Goal: Task Accomplishment & Management: Complete application form

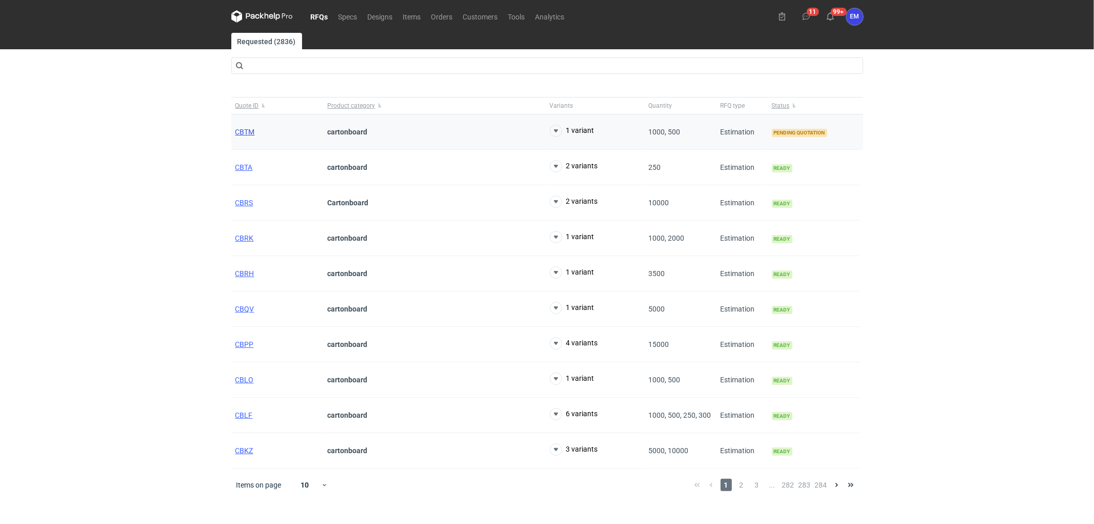
click at [243, 129] on span "CBTM" at bounding box center [244, 132] width 19 height 8
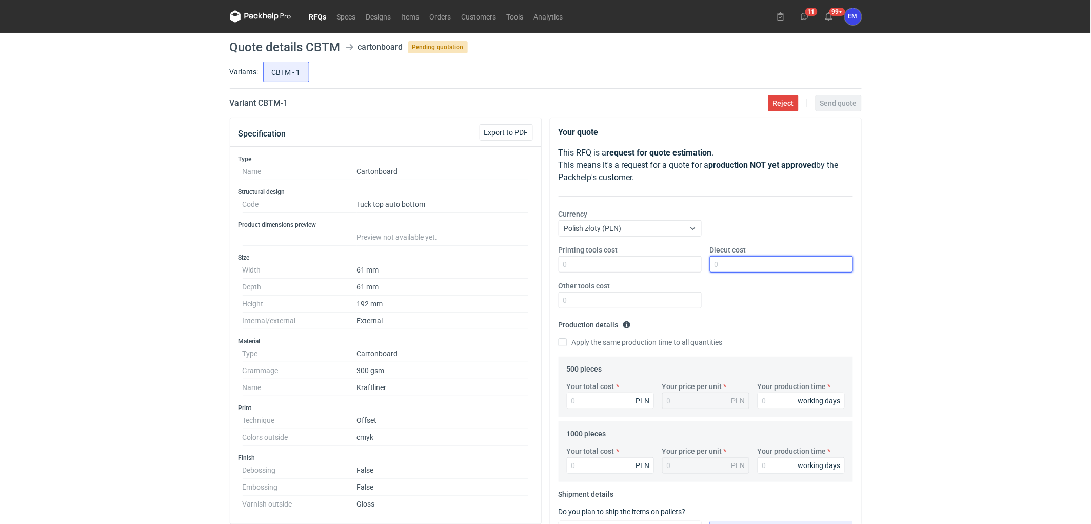
click at [765, 268] on input "Diecut cost" at bounding box center [781, 264] width 143 height 16
type input "600"
click at [926, 275] on div "RFQs Specs Designs Items Orders Customers Tools Analytics 11 99+ EM [PERSON_NAM…" at bounding box center [545, 262] width 1091 height 524
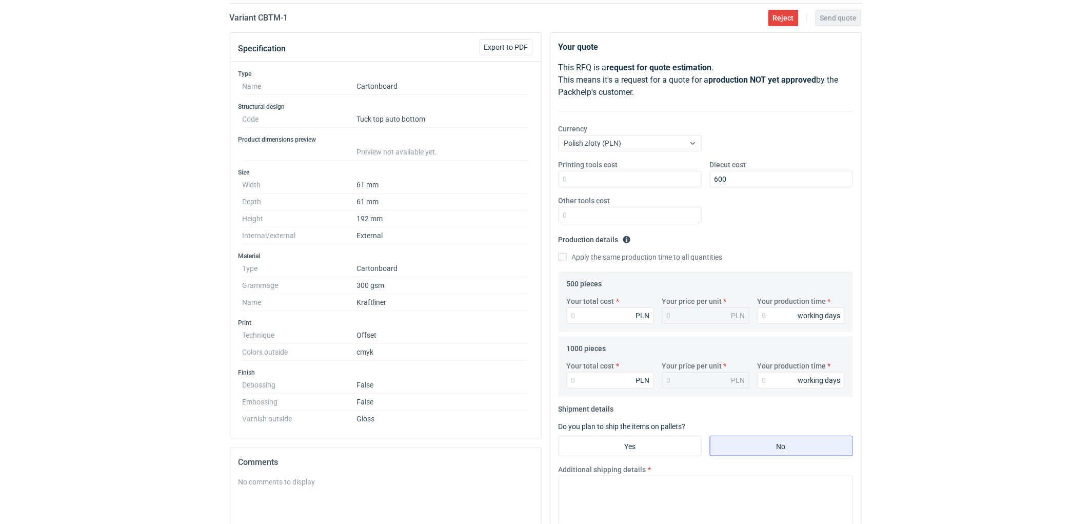
scroll to position [171, 0]
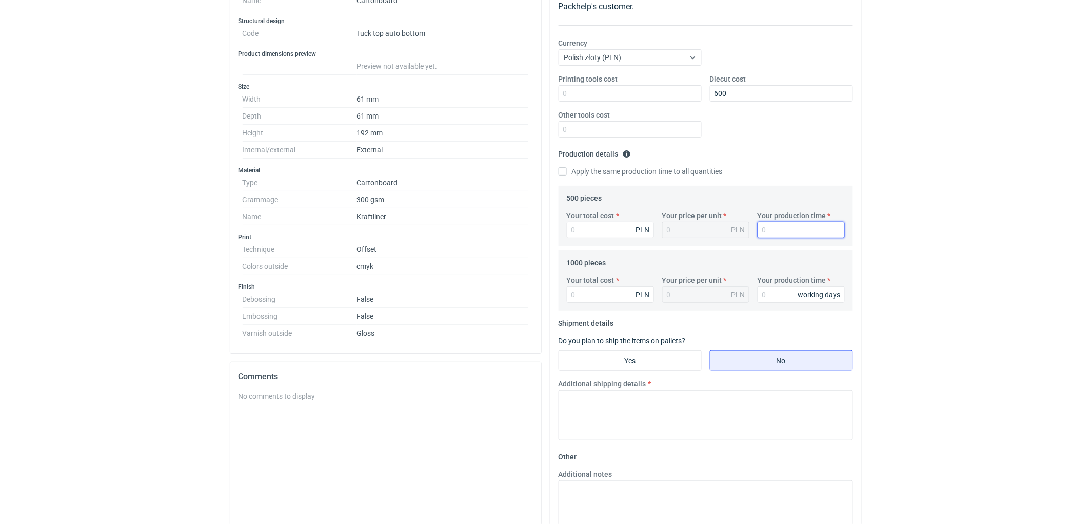
click at [772, 228] on input "Your production time" at bounding box center [801, 230] width 87 height 16
type input "10"
click at [775, 288] on input "Your production time" at bounding box center [801, 294] width 87 height 16
type input "10"
click at [595, 227] on input "Your total cost" at bounding box center [610, 230] width 87 height 16
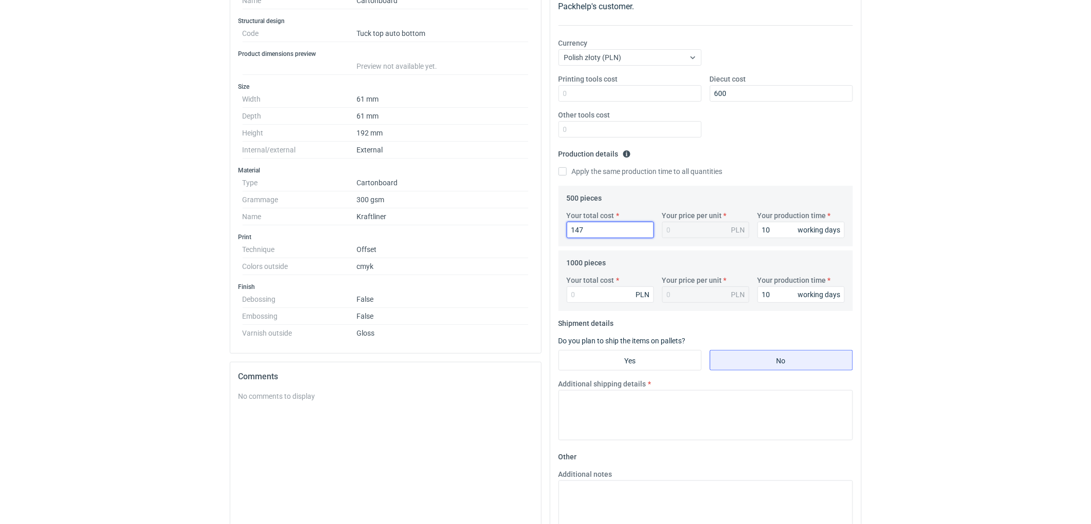
type input "1475"
type input "2.95"
type input "1475"
click at [615, 298] on input "Your total cost" at bounding box center [610, 294] width 87 height 16
type input "1930"
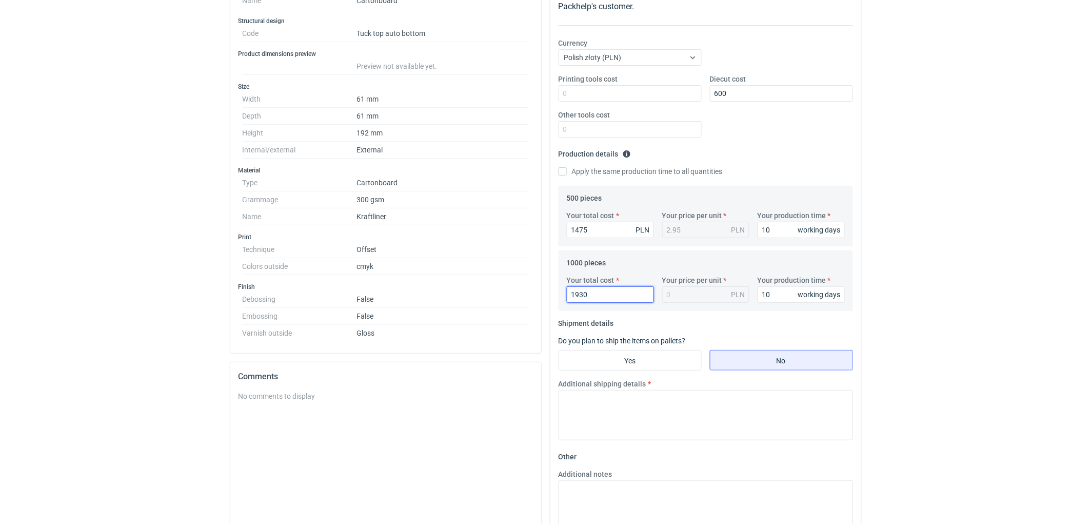
type input "1.93"
type input "1930"
click at [900, 287] on div "RFQs Specs Designs Items Orders Customers Tools Analytics 11 99+ EM [PERSON_NAM…" at bounding box center [545, 91] width 1091 height 524
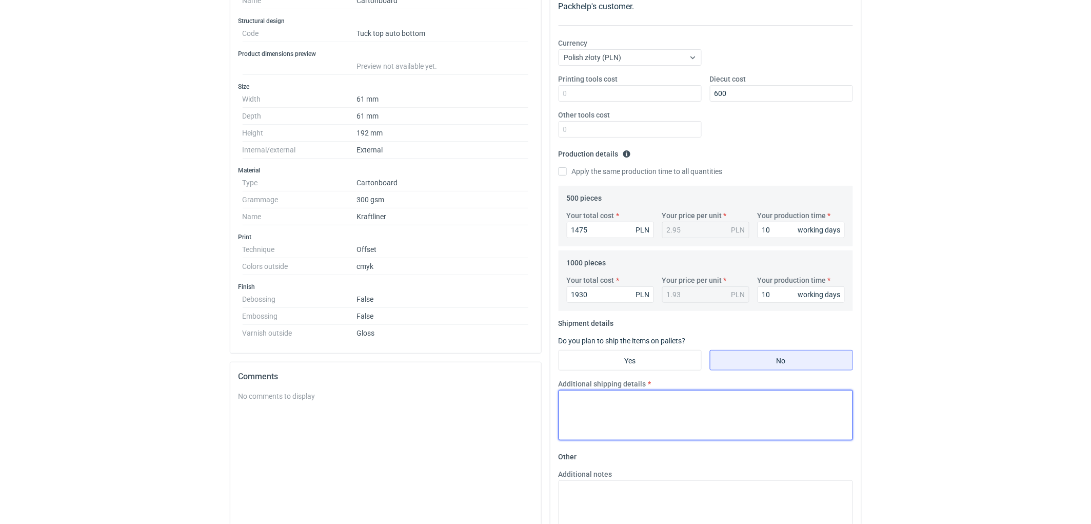
click at [729, 432] on textarea "Additional shipping details" at bounding box center [706, 415] width 294 height 50
type textarea "Wstepnie zakladamy nastepujące pakowanie - 1 paleta."
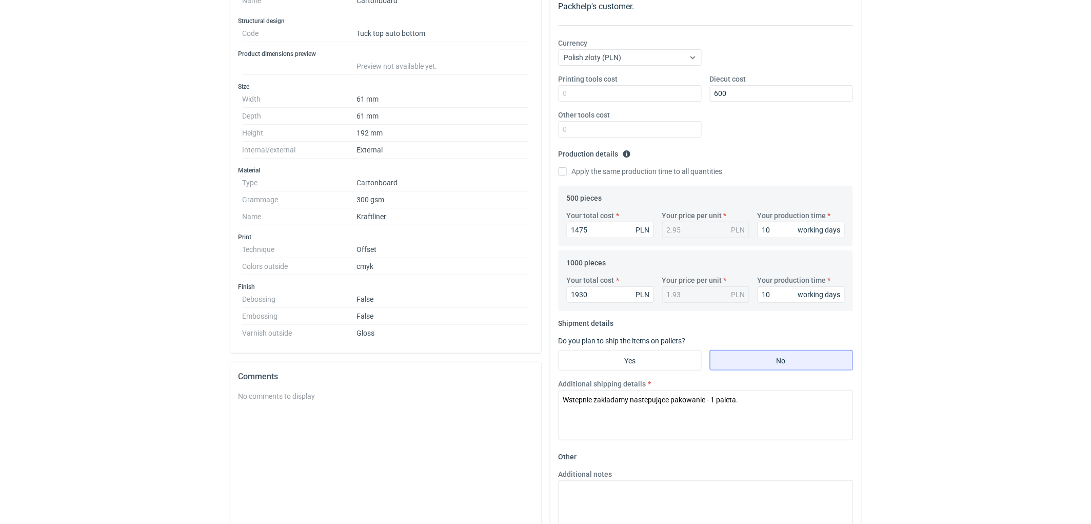
click at [971, 263] on div "RFQs Specs Designs Items Orders Customers Tools Analytics 11 99+ EM [PERSON_NAM…" at bounding box center [545, 91] width 1091 height 524
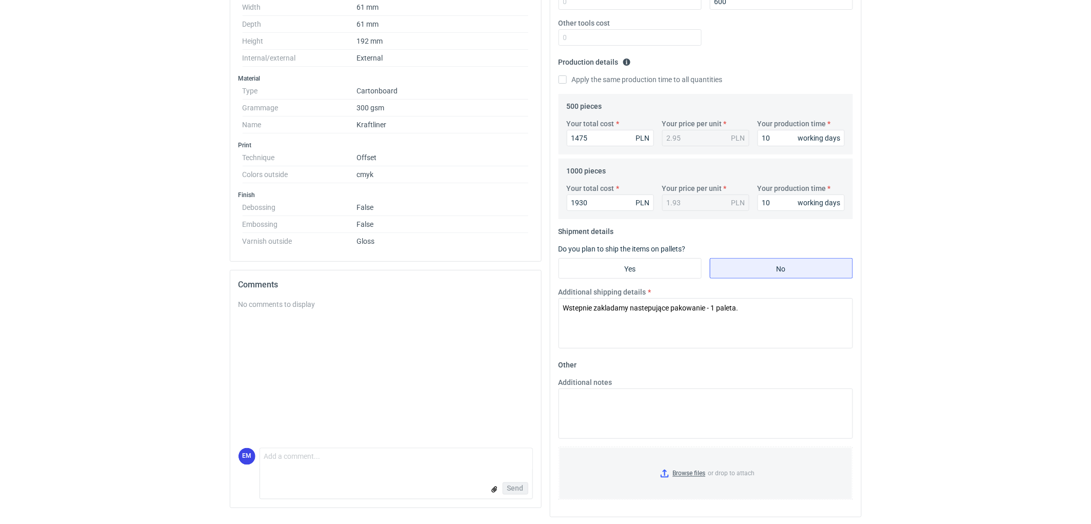
scroll to position [265, 0]
click at [649, 403] on textarea "Additional notes" at bounding box center [706, 412] width 294 height 50
click at [597, 407] on textarea "KO 3642/2025. Oferta wazna 4 tygodnie." at bounding box center [706, 412] width 294 height 50
click at [766, 300] on textarea "Wstepnie zakladamy nastepujące pakowanie - 1 paleta." at bounding box center [706, 321] width 294 height 50
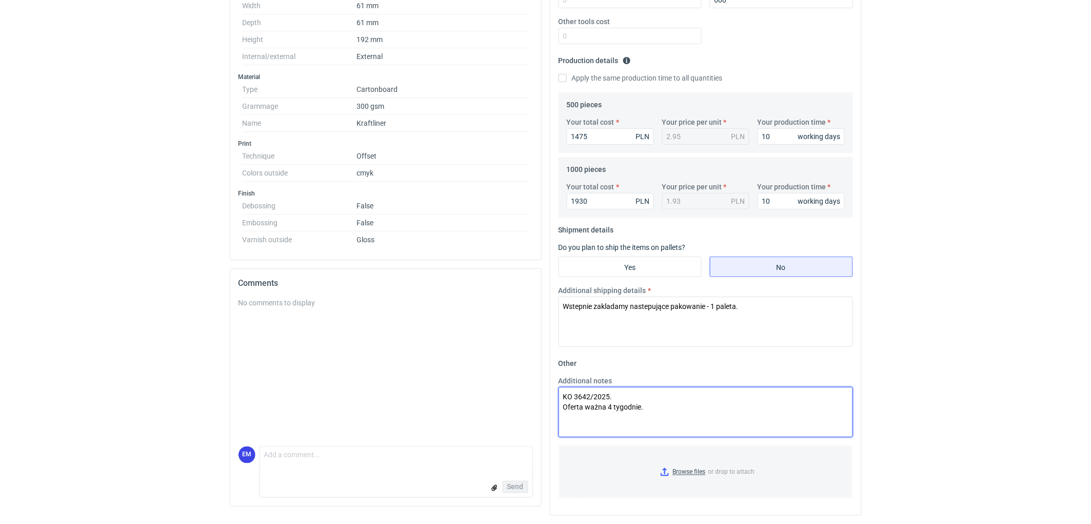
click at [642, 396] on textarea "KO 3642/2025. Oferta ważna 4 tygodnie." at bounding box center [706, 412] width 294 height 50
type textarea "KO 3642/2025. Druk cyfrowy. Oferta ważna 4 tygodnie."
drag, startPoint x: 1028, startPoint y: 356, endPoint x: 1030, endPoint y: 350, distance: 5.8
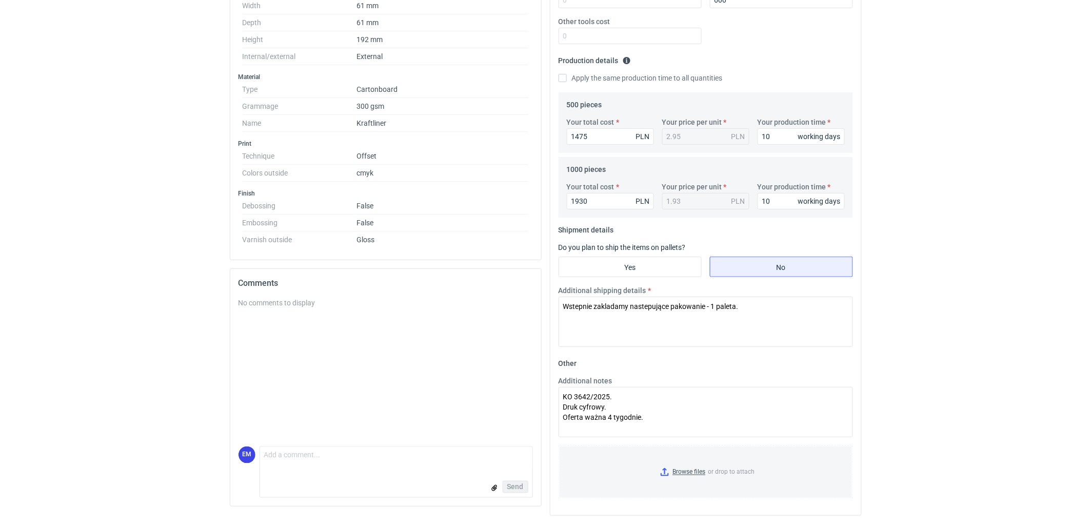
drag, startPoint x: 969, startPoint y: 370, endPoint x: 963, endPoint y: 402, distance: 32.5
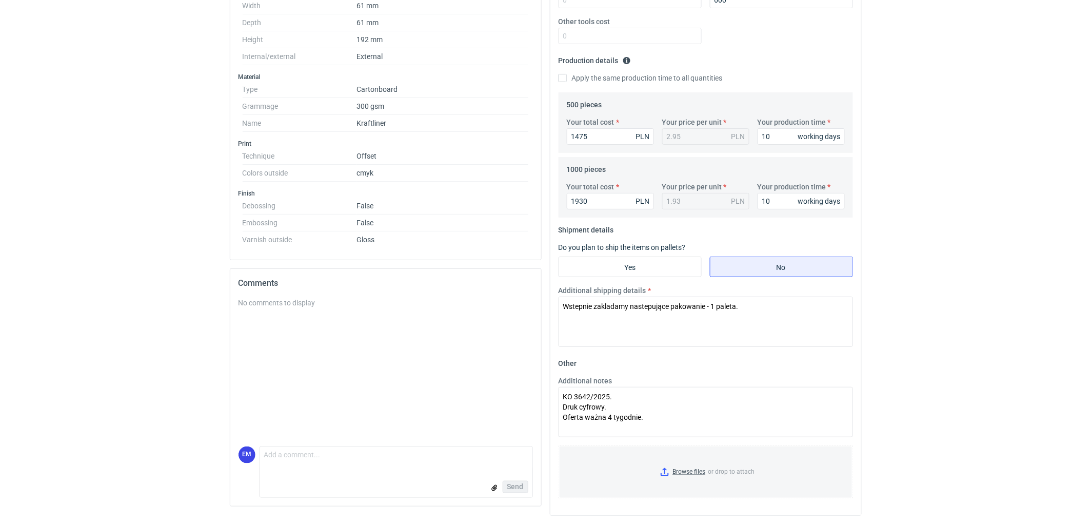
click at [607, 305] on textarea "Wstepnie zakladamy nastepujące pakowanie - 1 paleta." at bounding box center [706, 321] width 294 height 50
type textarea "Wstepnie zakładamy nastepujące pakowanie - 1 paleta."
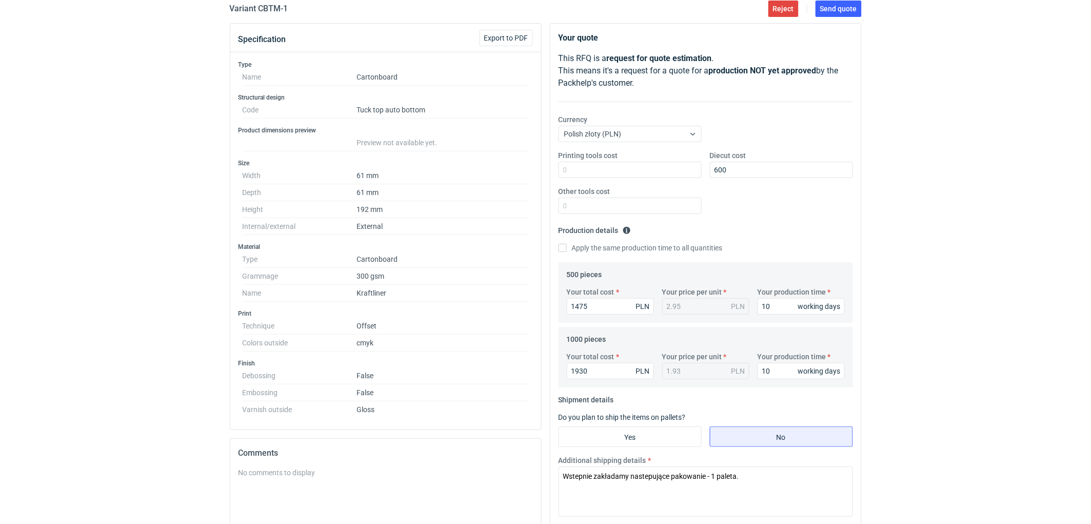
scroll to position [94, 0]
click at [973, 311] on div "RFQs Specs Designs Items Orders Customers Tools Analytics 11 99+ EM [PERSON_NAM…" at bounding box center [545, 168] width 1091 height 524
click at [968, 293] on div "RFQs Specs Designs Items Orders Customers Tools Analytics 11 99+ EM [PERSON_NAM…" at bounding box center [545, 168] width 1091 height 524
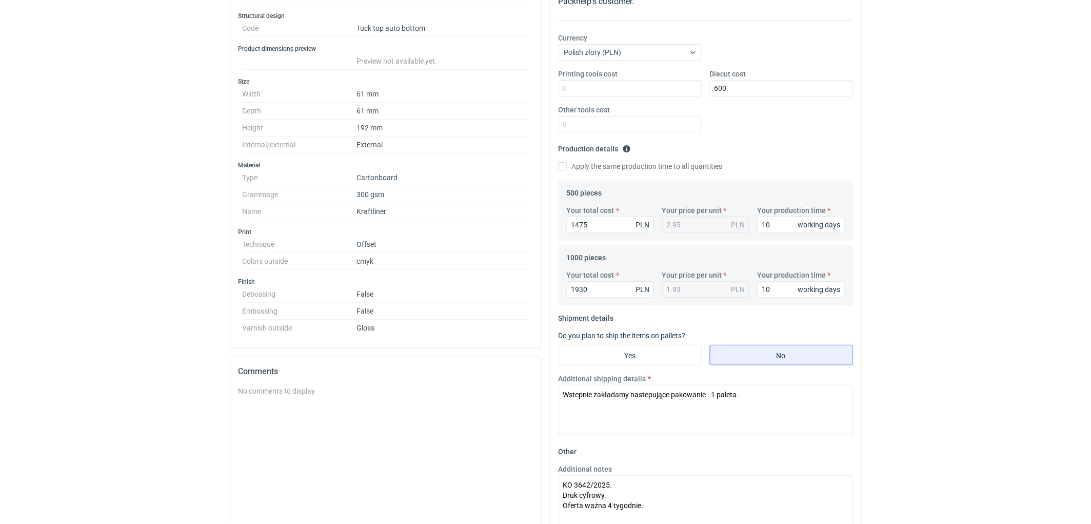
scroll to position [265, 0]
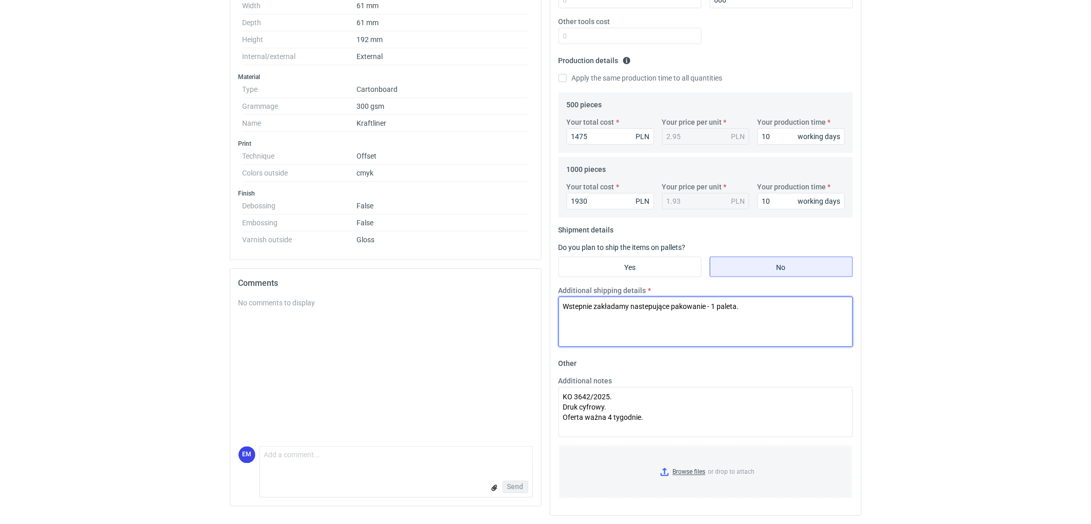
click at [816, 310] on textarea "Wstepnie zakładamy nastepujące pakowanie - 1 paleta." at bounding box center [706, 321] width 294 height 50
drag, startPoint x: 986, startPoint y: 311, endPoint x: 974, endPoint y: 345, distance: 35.7
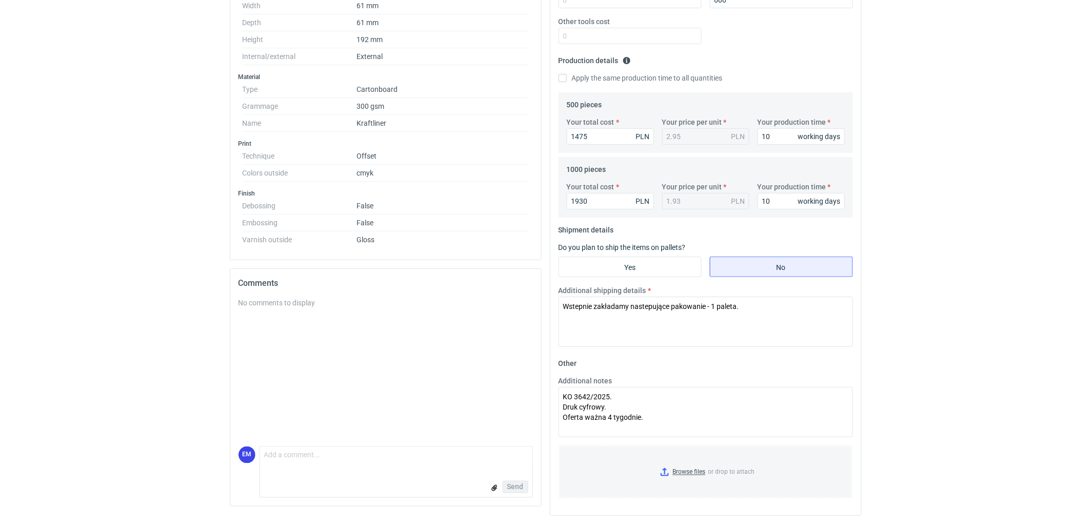
drag, startPoint x: 929, startPoint y: 248, endPoint x: 915, endPoint y: 263, distance: 20.3
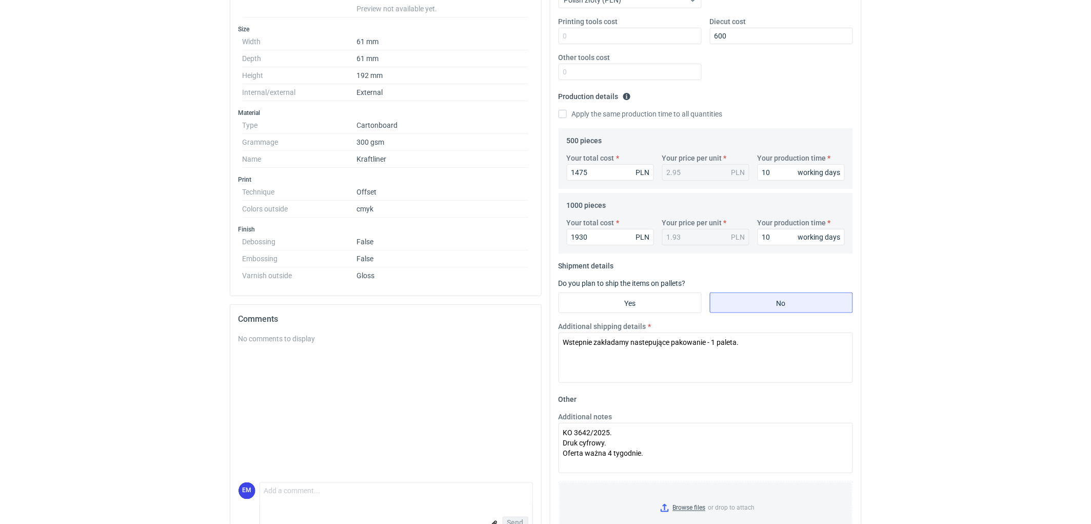
scroll to position [208, 0]
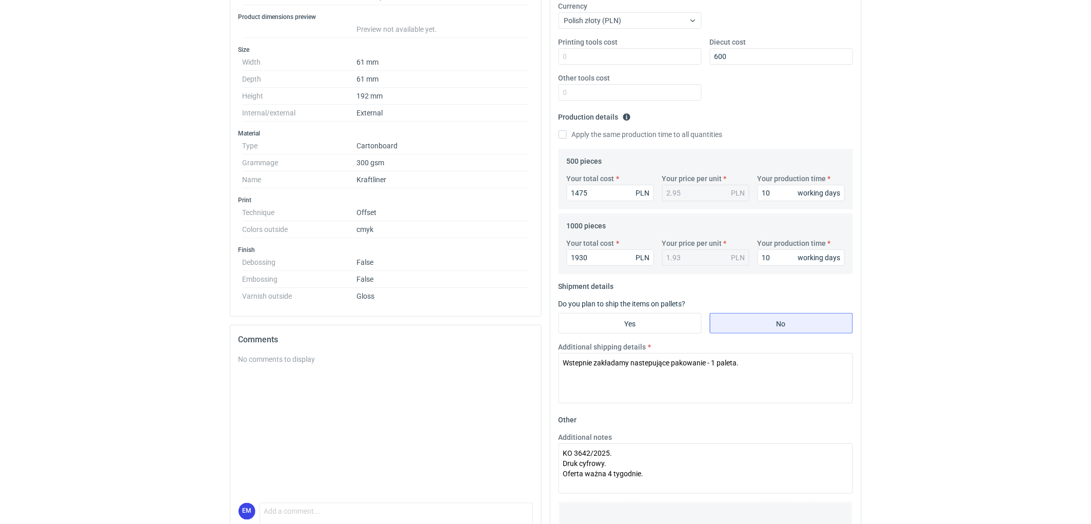
click at [929, 263] on div "RFQs Specs Designs Items Orders Customers Tools Analytics 11 99+ EM [PERSON_NAM…" at bounding box center [545, 54] width 1091 height 524
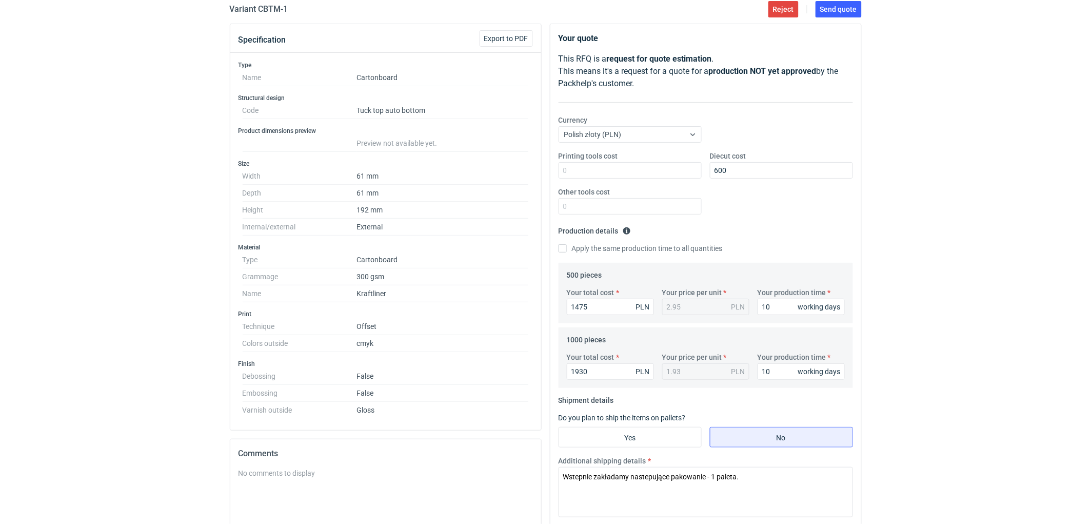
scroll to position [37, 0]
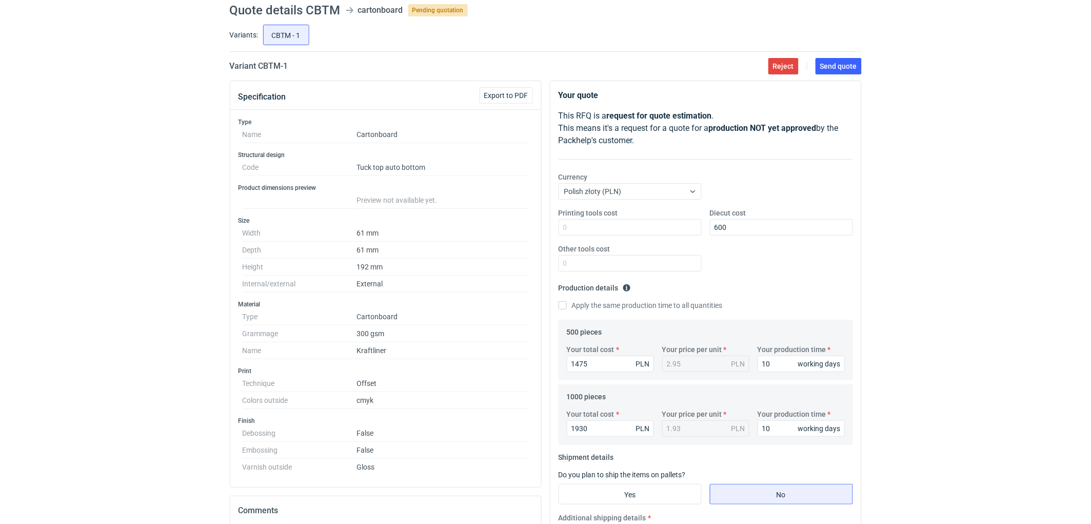
drag, startPoint x: 924, startPoint y: 154, endPoint x: 920, endPoint y: 150, distance: 6.2
click at [920, 150] on div "RFQs Specs Designs Items Orders Customers Tools Analytics 11 99+ EM [PERSON_NAM…" at bounding box center [545, 225] width 1091 height 524
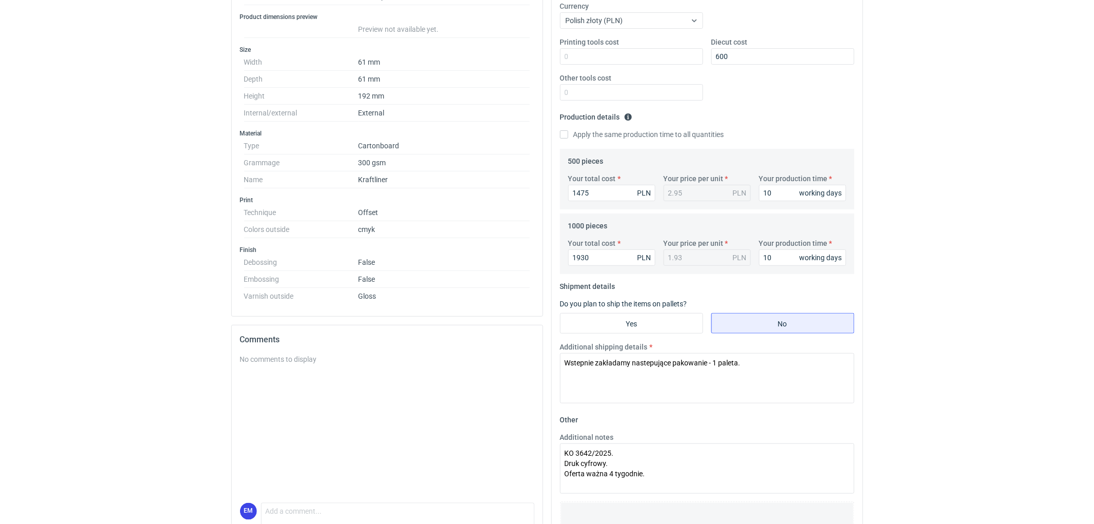
scroll to position [0, 0]
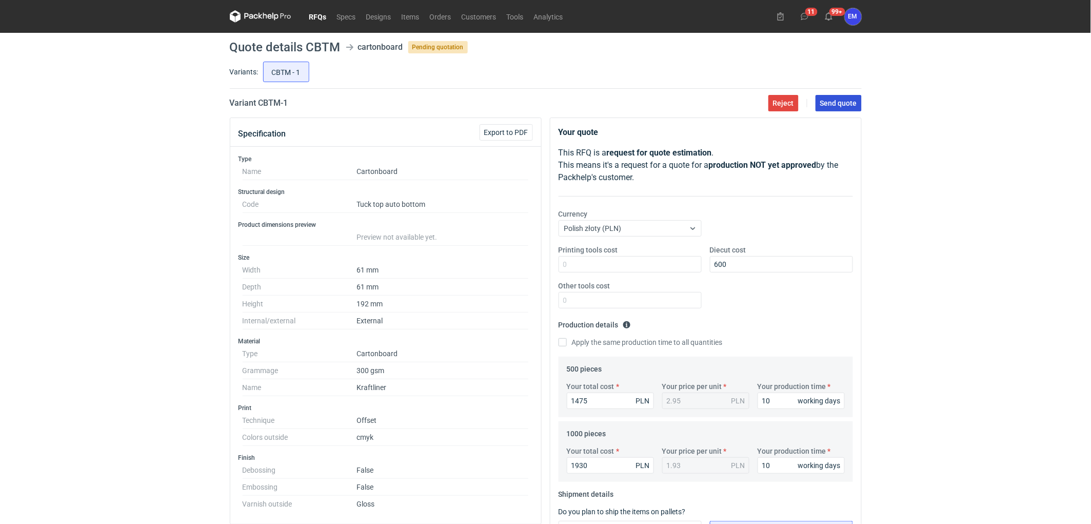
click at [841, 102] on span "Send quote" at bounding box center [838, 102] width 37 height 7
click at [328, 11] on link "RFQs" at bounding box center [318, 16] width 28 height 12
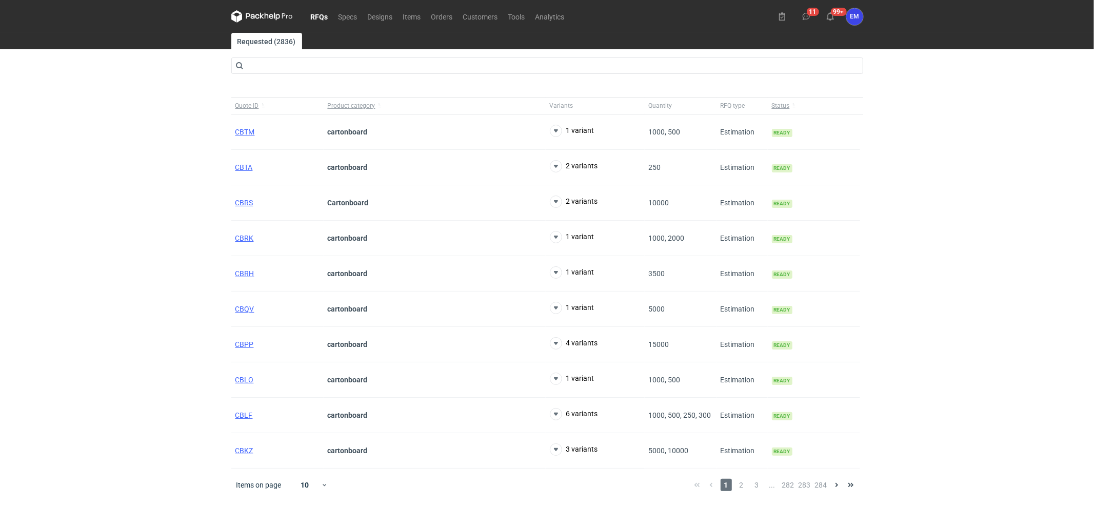
click at [70, 250] on div "RFQs Specs Designs Items Orders Customers Tools Analytics 11 99+ EM [PERSON_NAM…" at bounding box center [547, 262] width 1094 height 524
click at [83, 258] on div "RFQs Specs Designs Items Orders Customers Tools Analytics 11 99+ EM [PERSON_NAM…" at bounding box center [547, 262] width 1094 height 524
drag, startPoint x: 117, startPoint y: 245, endPoint x: 114, endPoint y: 255, distance: 10.1
click at [114, 255] on div "RFQs Specs Designs Items Orders Customers Tools Analytics 11 99+ EM [PERSON_NAM…" at bounding box center [547, 262] width 1094 height 524
click at [316, 11] on link "RFQs" at bounding box center [320, 16] width 28 height 12
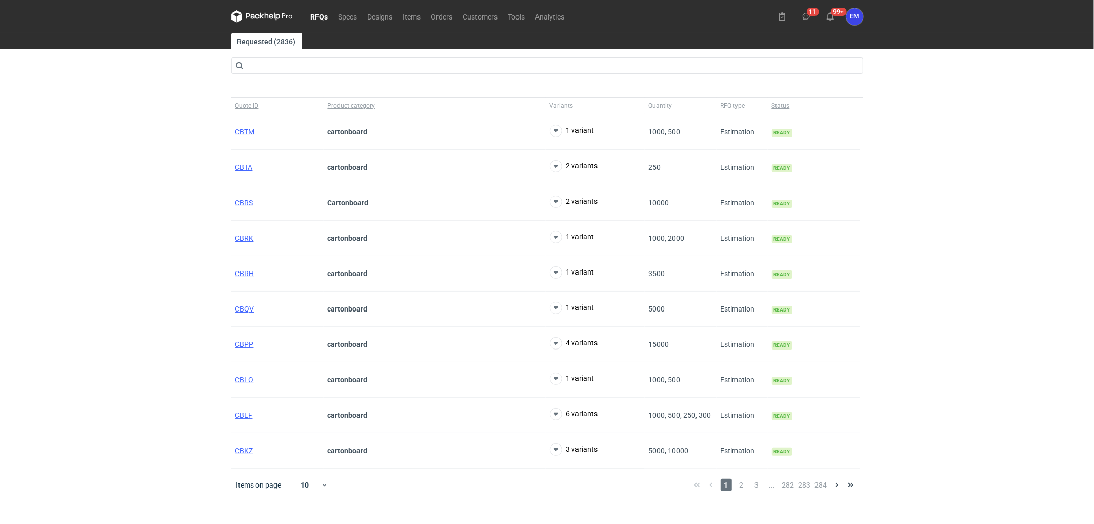
click at [123, 262] on div "RFQs Specs Designs Items Orders Customers Tools Analytics 11 99+ EM [PERSON_NAM…" at bounding box center [547, 262] width 1094 height 524
click at [140, 281] on div "RFQs Specs Designs Items Orders Customers Tools Analytics 11 99+ EM [PERSON_NAM…" at bounding box center [547, 262] width 1094 height 524
click at [152, 262] on div "RFQs Specs Designs Items Orders Customers Tools Analytics 11 99+ EM [PERSON_NAM…" at bounding box center [547, 262] width 1094 height 524
click at [39, 316] on div "RFQs Specs Designs Items Orders Customers Tools Analytics 11 99+ EM [PERSON_NAM…" at bounding box center [547, 262] width 1094 height 524
